Goal: Download file/media

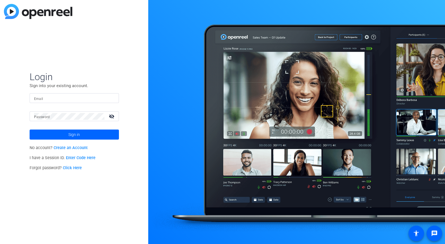
click at [61, 97] on input "Email" at bounding box center [74, 98] width 80 height 7
type input "[PERSON_NAME][EMAIL_ADDRESS][PERSON_NAME][PERSON_NAME][DOMAIN_NAME]"
click at [30, 130] on button "Sign in" at bounding box center [74, 135] width 89 height 10
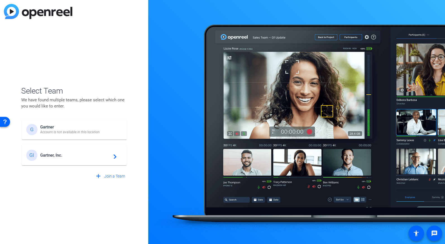
click at [71, 155] on span "Gartner, Inc." at bounding box center [75, 155] width 70 height 5
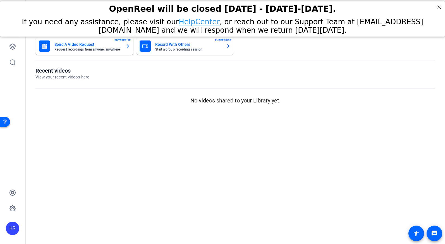
click at [77, 145] on mat-sidenav-content "Dashboard Send A Video Request Request recordings from anyone, anywhere ENTERPR…" at bounding box center [235, 122] width 419 height 244
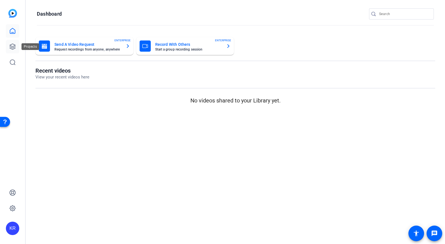
click at [11, 47] on icon at bounding box center [13, 47] width 6 height 6
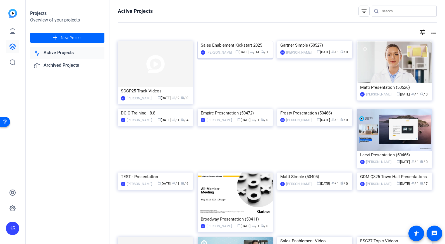
click at [219, 41] on img at bounding box center [235, 41] width 75 height 0
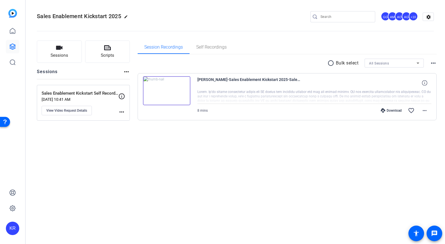
click at [395, 110] on div "Download" at bounding box center [391, 110] width 27 height 4
click at [426, 111] on mat-icon "more_horiz" at bounding box center [424, 110] width 7 height 7
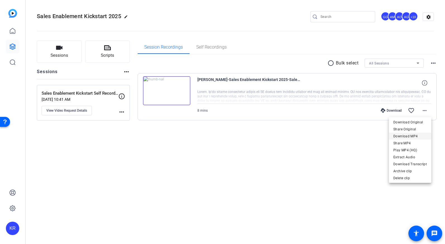
click at [414, 134] on span "Download MP4" at bounding box center [409, 136] width 33 height 7
